Goal: Answer question/provide support

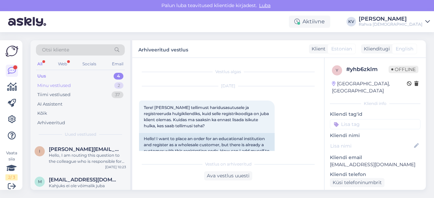
scroll to position [66, 0]
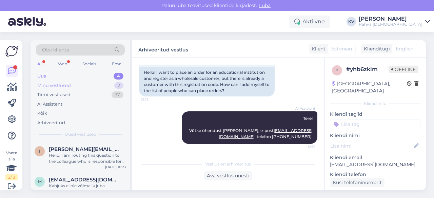
click at [66, 84] on div "Minu vestlused" at bounding box center [54, 85] width 34 height 7
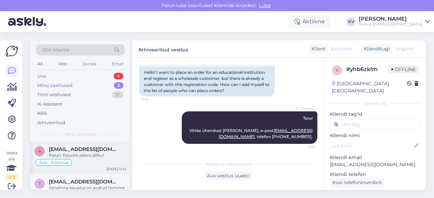
click at [86, 155] on div "Palun. Kaunist päeva jätku!" at bounding box center [87, 156] width 77 height 6
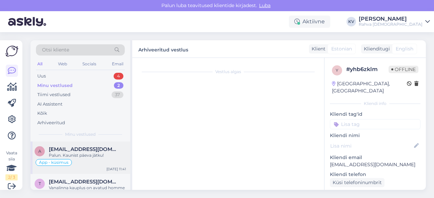
scroll to position [163, 0]
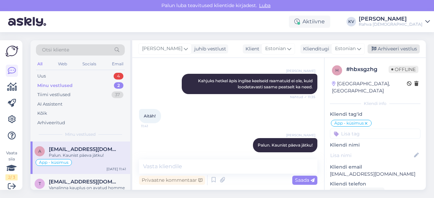
click at [400, 48] on div "Arhiveeri vestlus" at bounding box center [393, 48] width 52 height 9
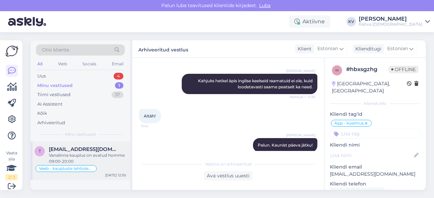
click at [88, 150] on span "[EMAIL_ADDRESS][DOMAIN_NAME]" at bounding box center [84, 149] width 70 height 6
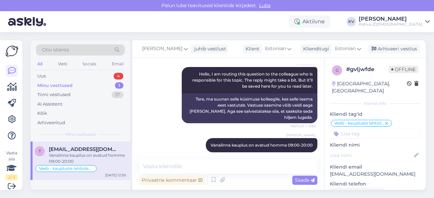
click at [83, 86] on div "Minu vestlused 1" at bounding box center [80, 85] width 89 height 9
click at [80, 76] on div "Uus 4" at bounding box center [80, 76] width 89 height 9
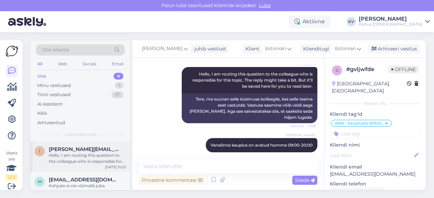
click at [79, 155] on div "Hello, I am routing this question to the colleague who is responsible for this …" at bounding box center [87, 159] width 77 height 12
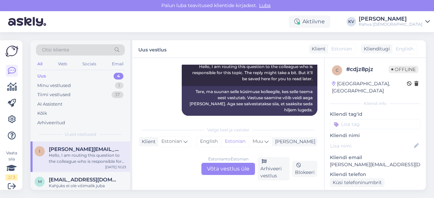
scroll to position [0, 0]
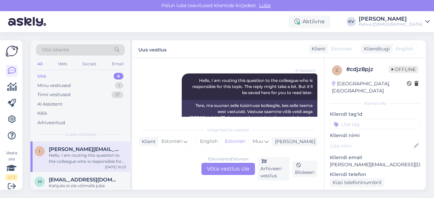
click at [229, 173] on div "Estonian to Estonian Võta vestlus üle" at bounding box center [228, 169] width 54 height 12
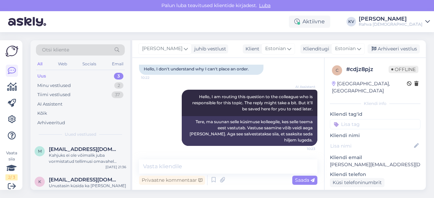
scroll to position [45, 0]
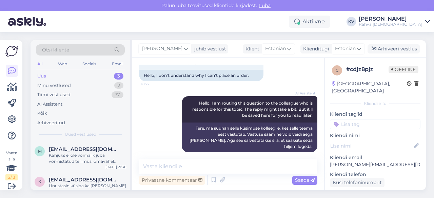
click at [189, 159] on div "Vestlus algas [DATE] Tere,arusaamatu mis põhjusel ei saa vormistada tellimus 10…" at bounding box center [228, 124] width 192 height 132
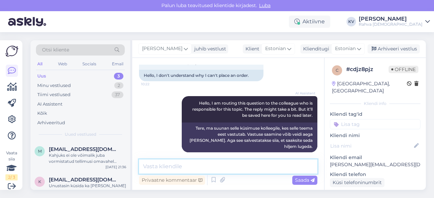
click at [185, 164] on textarea at bounding box center [228, 167] width 178 height 14
type textarea "Kas saate vormistamisel veateate?"
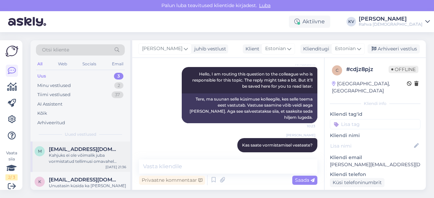
click at [68, 160] on div "Kahjuks ei ole võimalik juba vormistatud tellimusi omavahel ühendada ega tarnev…" at bounding box center [87, 159] width 77 height 12
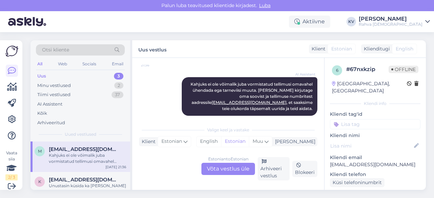
click at [354, 119] on input at bounding box center [375, 124] width 90 height 10
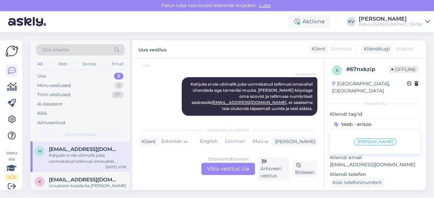
type input "[PERSON_NAME]"
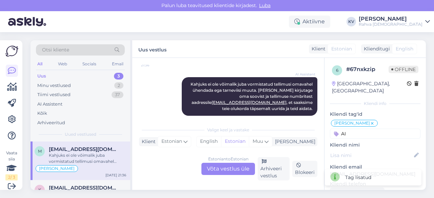
click at [354, 129] on input "AI" at bounding box center [375, 134] width 90 height 10
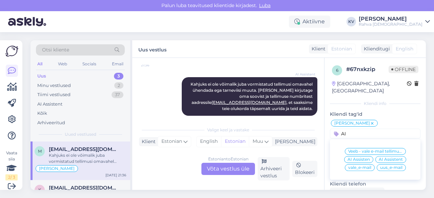
type input "AI"
click at [379, 158] on span "AI Assistent" at bounding box center [391, 160] width 24 height 4
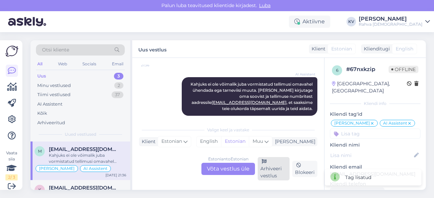
click at [281, 174] on div "Arhiveeri vestlus" at bounding box center [274, 168] width 32 height 23
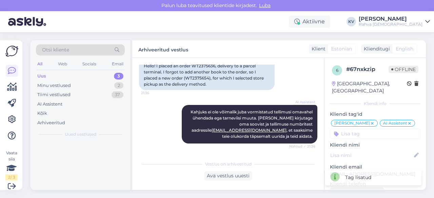
scroll to position [136, 0]
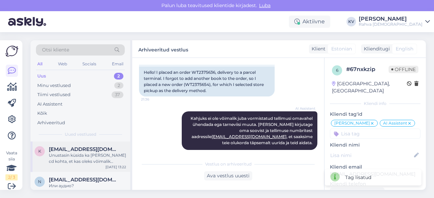
click at [93, 155] on div "Unustasin küsida ka [PERSON_NAME] cd kohta, et kas oleks võimalik [PERSON_NAME]…" at bounding box center [87, 159] width 77 height 12
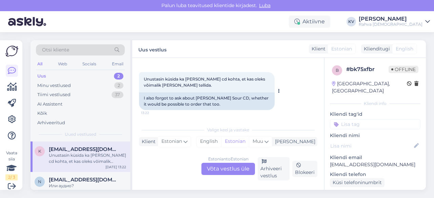
scroll to position [147, 0]
click at [222, 169] on div "Estonian to Estonian Võta vestlus üle" at bounding box center [228, 169] width 54 height 12
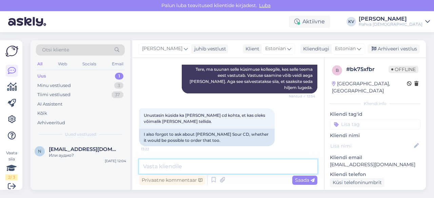
click at [187, 164] on textarea at bounding box center [228, 167] width 178 height 14
type textarea "T"
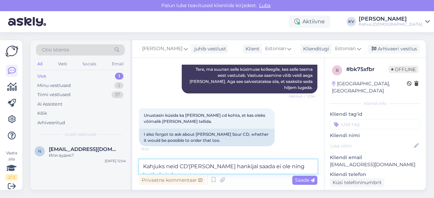
scroll to position [118, 0]
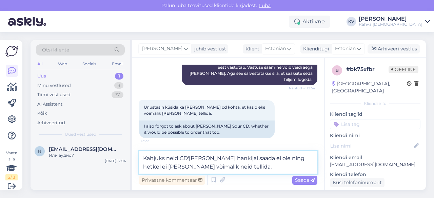
type textarea "Kahjuks neid CD'[PERSON_NAME] hankijal saada ei ole ning hetkel ei [PERSON_NAME…"
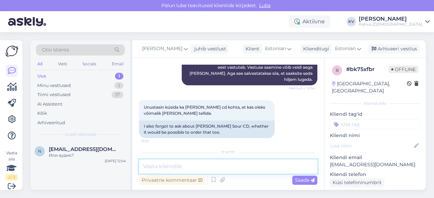
scroll to position [160, 0]
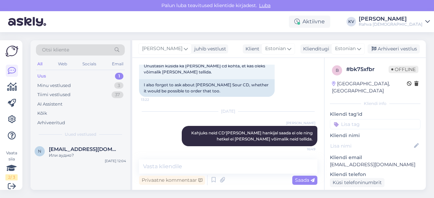
click at [374, 119] on input at bounding box center [375, 124] width 90 height 10
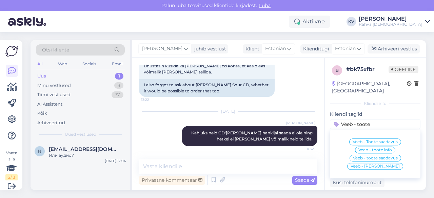
type input "Veeb - toote"
click at [375, 139] on div "Veeb - Toote saadavus" at bounding box center [375, 142] width 52 height 7
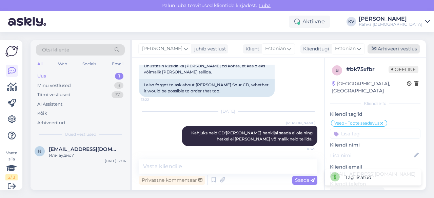
click at [391, 47] on div "Arhiveeri vestlus" at bounding box center [393, 48] width 52 height 9
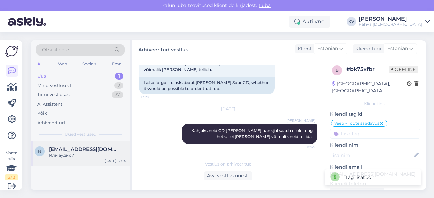
click at [83, 148] on span "[EMAIL_ADDRESS][DOMAIN_NAME]" at bounding box center [84, 149] width 70 height 6
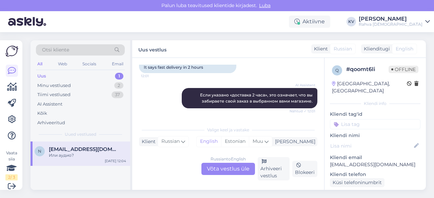
scroll to position [366, 0]
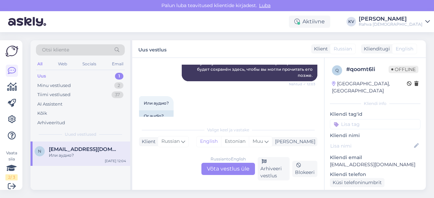
click at [234, 167] on div "Russian to English Võta vestlus üle" at bounding box center [228, 169] width 54 height 12
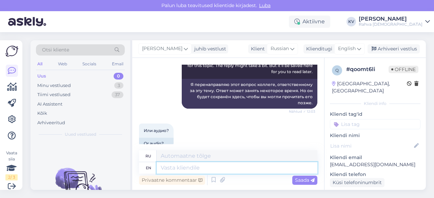
click at [188, 173] on textarea at bounding box center [237, 168] width 161 height 12
